Goal: Navigation & Orientation: Find specific page/section

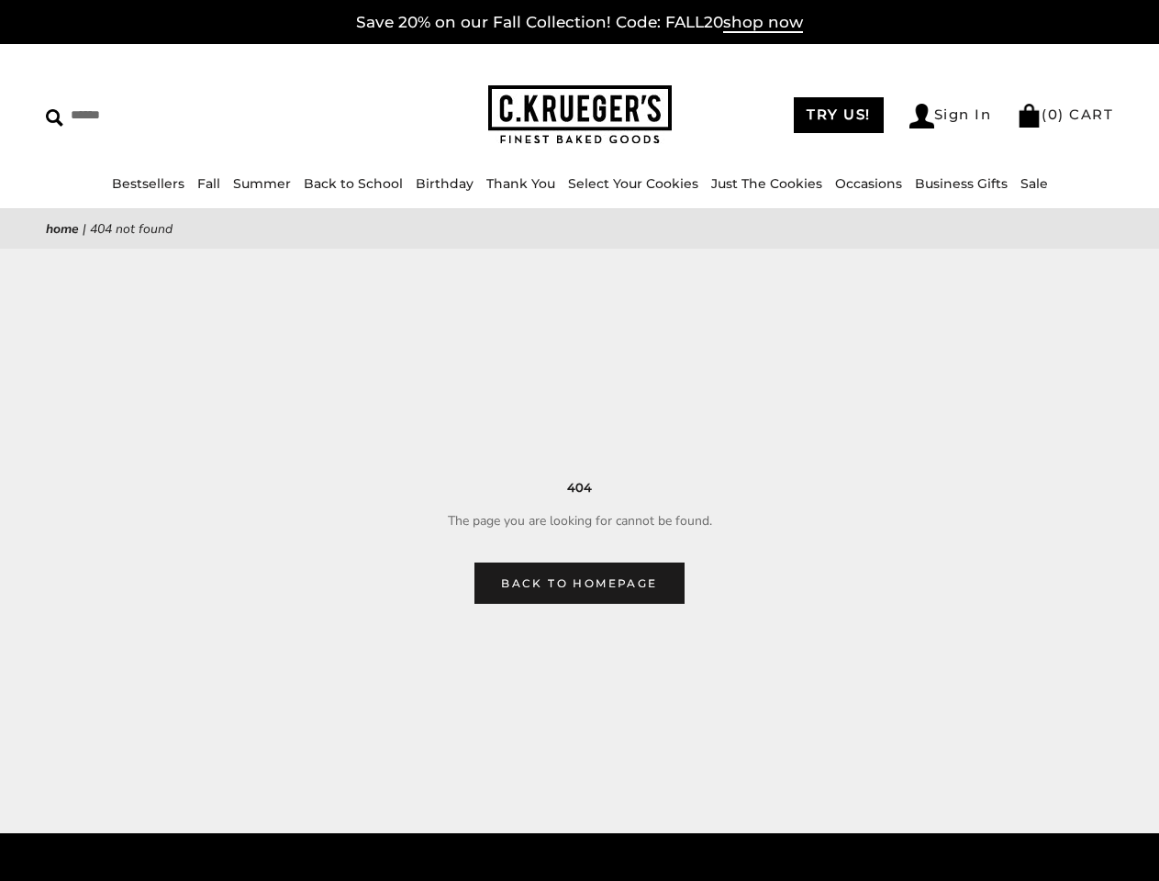
click at [579, 440] on main "Home | 404 Not Found 404 The page you are looking for cannot be found. Back to …" at bounding box center [579, 406] width 1159 height 395
click at [168, 115] on input "Search" at bounding box center [168, 115] width 244 height 28
click at [835, 184] on link "Occasions" at bounding box center [868, 183] width 67 height 17
